Goal: Find specific page/section: Find specific page/section

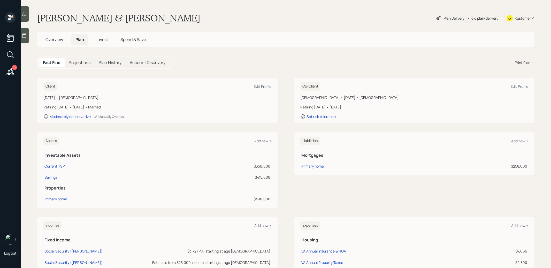
click at [103, 34] on h5 "Invest" at bounding box center [102, 39] width 20 height 11
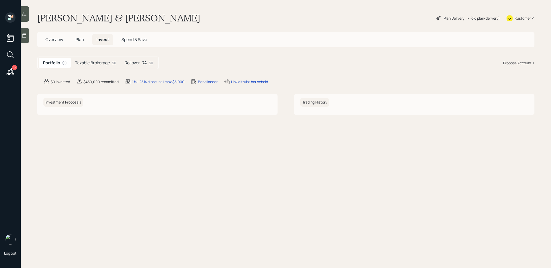
click at [96, 62] on h5 "Taxable Brokerage" at bounding box center [92, 62] width 35 height 5
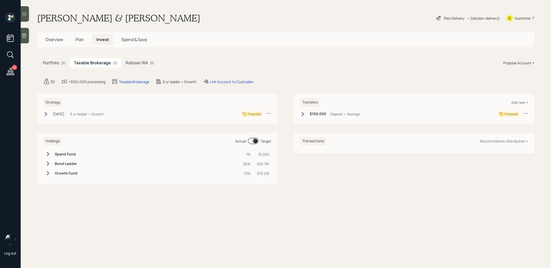
click at [80, 39] on span "Plan" at bounding box center [79, 40] width 9 height 6
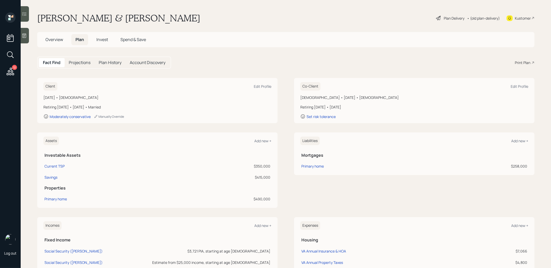
click at [105, 39] on span "Invest" at bounding box center [102, 40] width 12 height 6
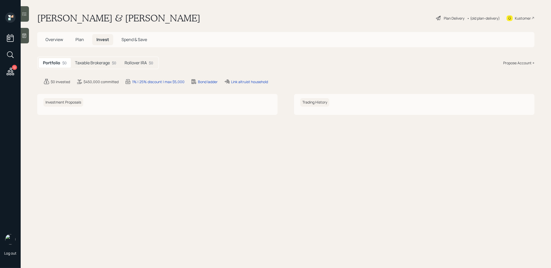
click at [100, 63] on h5 "Taxable Brokerage" at bounding box center [92, 62] width 35 height 5
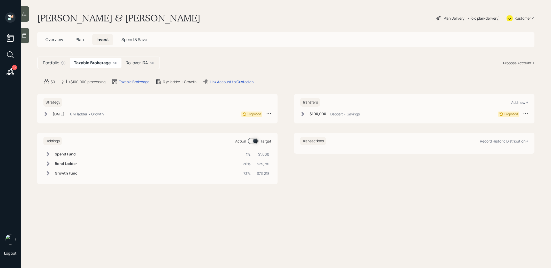
click at [526, 113] on icon at bounding box center [525, 113] width 5 height 5
click at [343, 60] on div "Portfolio $0 Taxable Brokerage $0 Rollover IRA $0 Propose Account +" at bounding box center [285, 63] width 497 height 13
click at [50, 40] on span "Overview" at bounding box center [54, 40] width 18 height 6
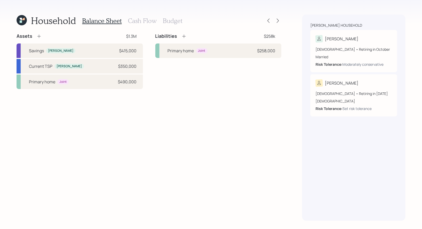
click at [21, 19] on icon at bounding box center [21, 19] width 2 height 2
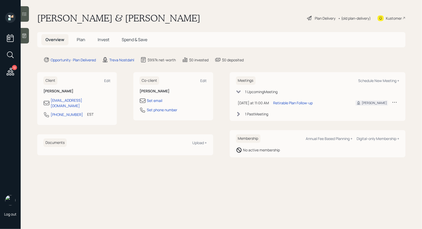
click at [11, 53] on icon at bounding box center [10, 54] width 9 height 9
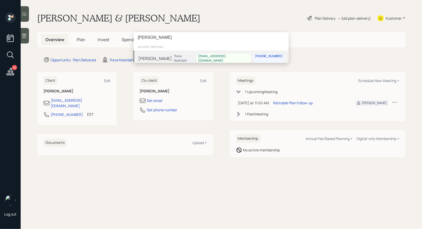
type input "kim rose"
click at [194, 57] on div "Kim Rose Treva Nostdahl krose620@msn.com 603-345-8287" at bounding box center [211, 58] width 155 height 16
